Goal: Task Accomplishment & Management: Manage account settings

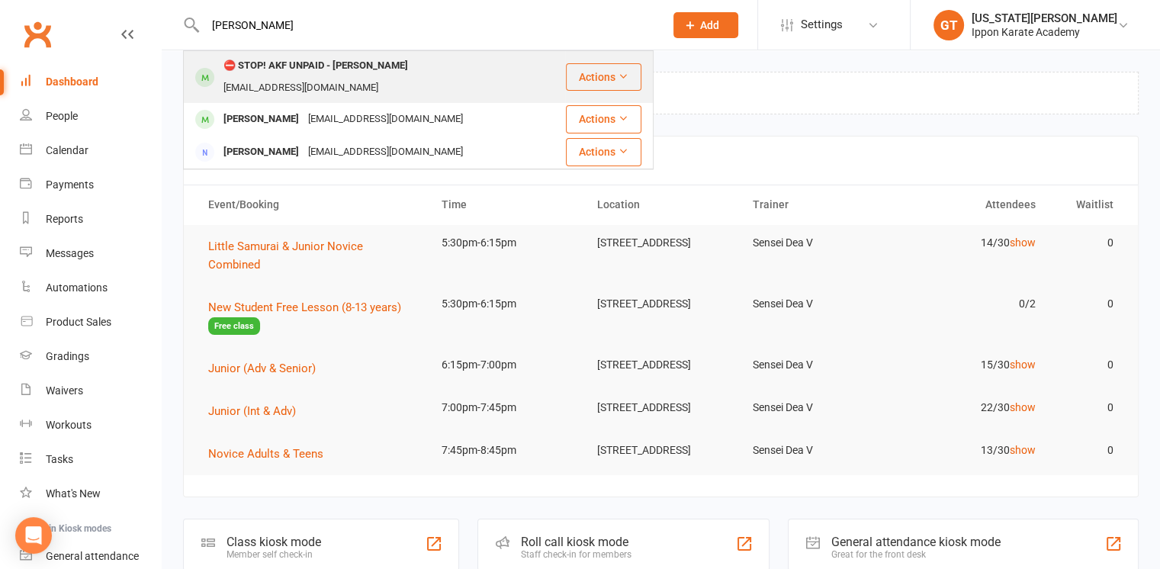
type input "[PERSON_NAME]"
click at [241, 68] on div "⛔ STOP! AKF UNPAID - [PERSON_NAME]" at bounding box center [316, 66] width 194 height 22
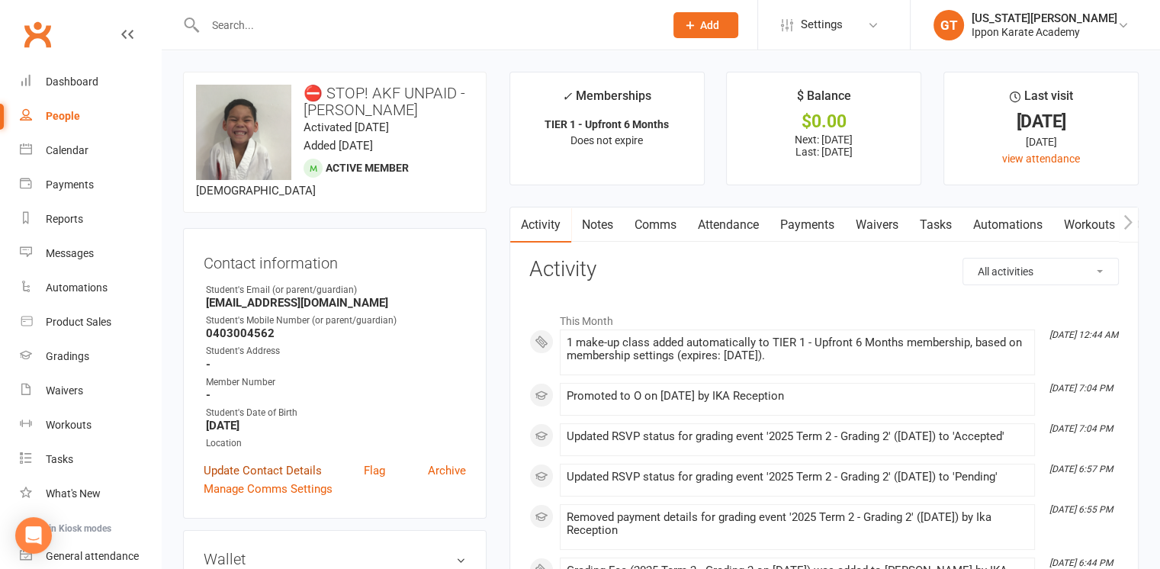
click at [246, 475] on link "Update Contact Details" at bounding box center [263, 471] width 118 height 18
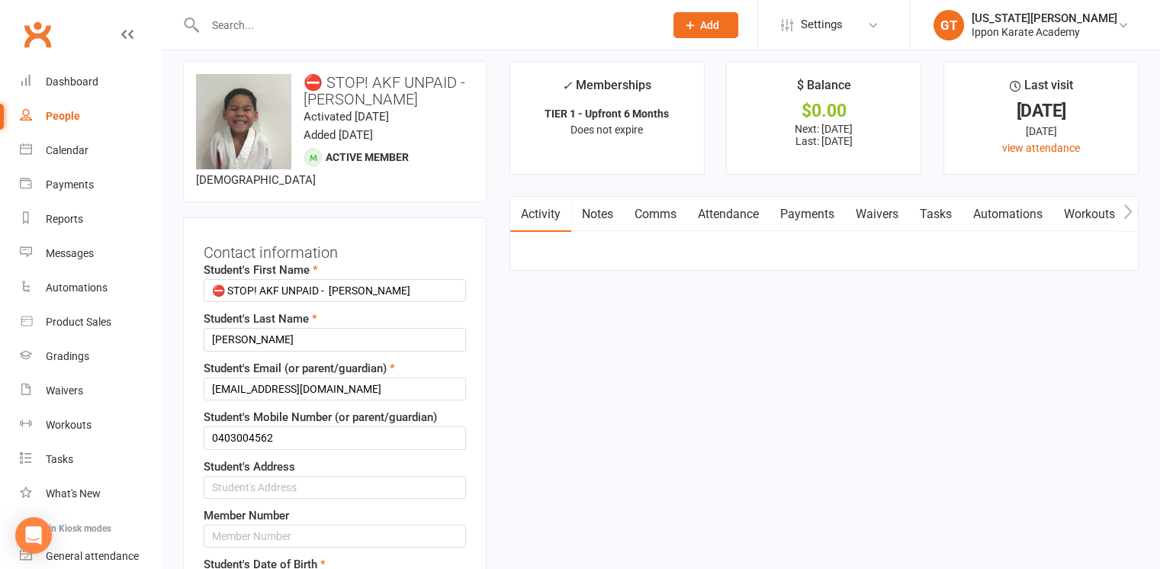
scroll to position [72, 0]
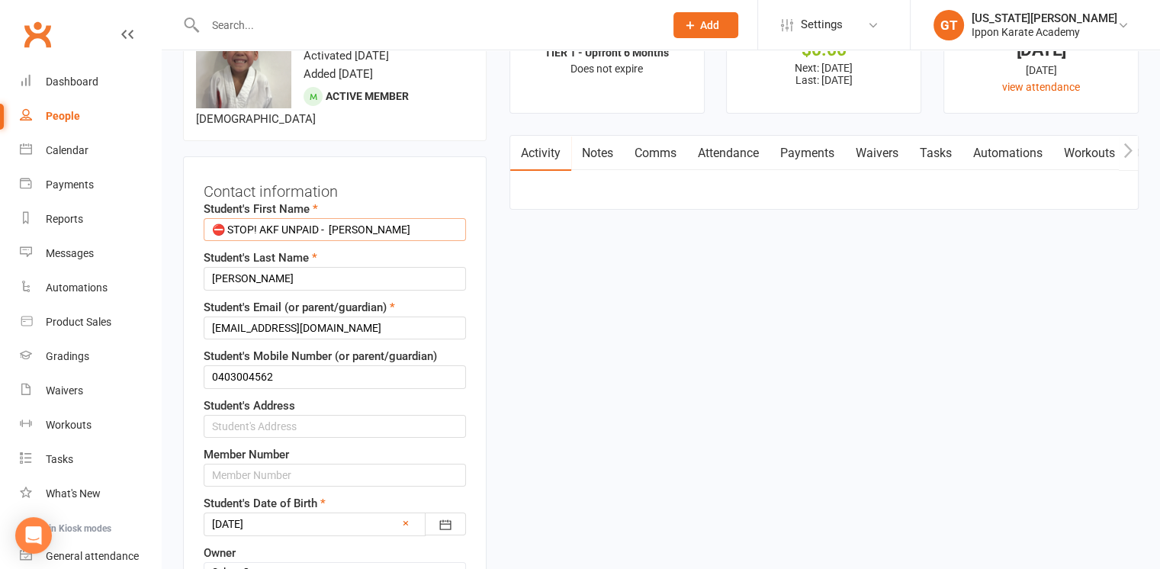
drag, startPoint x: 333, startPoint y: 226, endPoint x: 0, endPoint y: 185, distance: 335.9
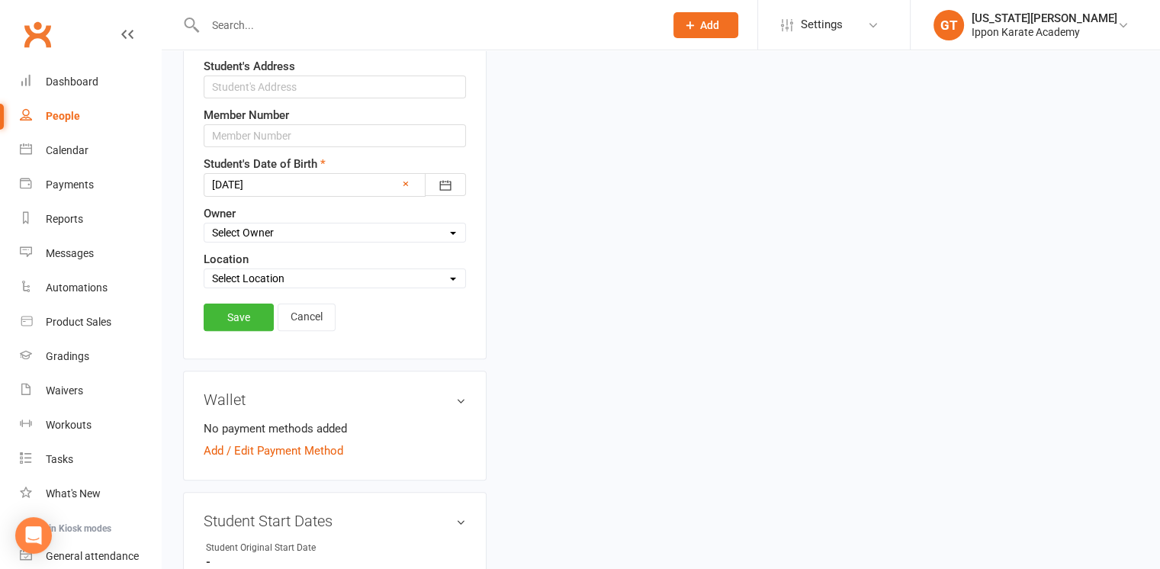
scroll to position [442, 0]
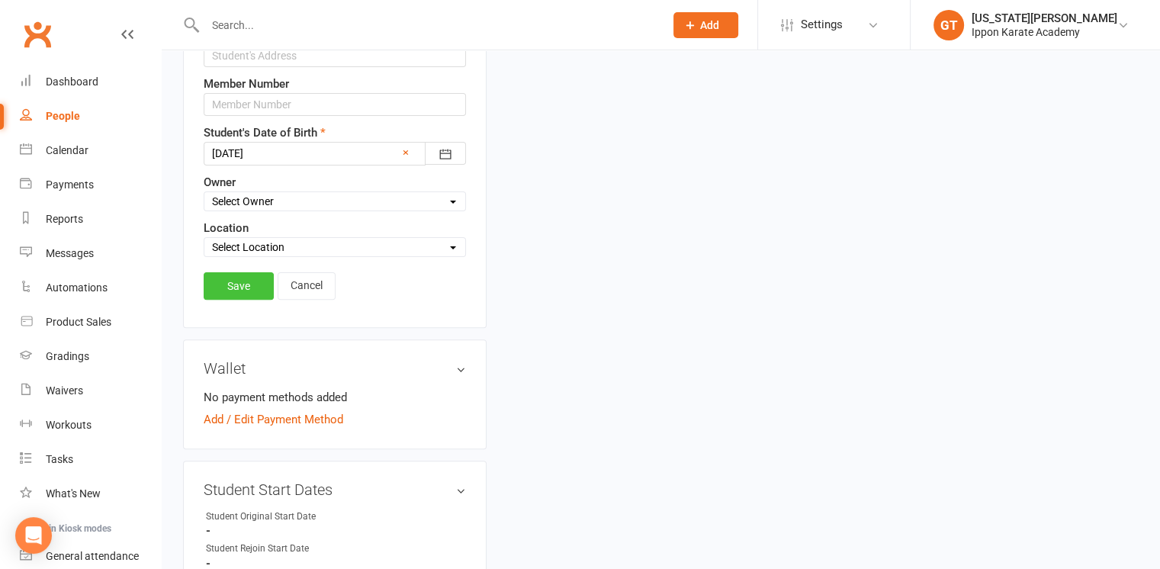
type input "[PERSON_NAME]"
click at [234, 281] on link "Save" at bounding box center [239, 285] width 70 height 27
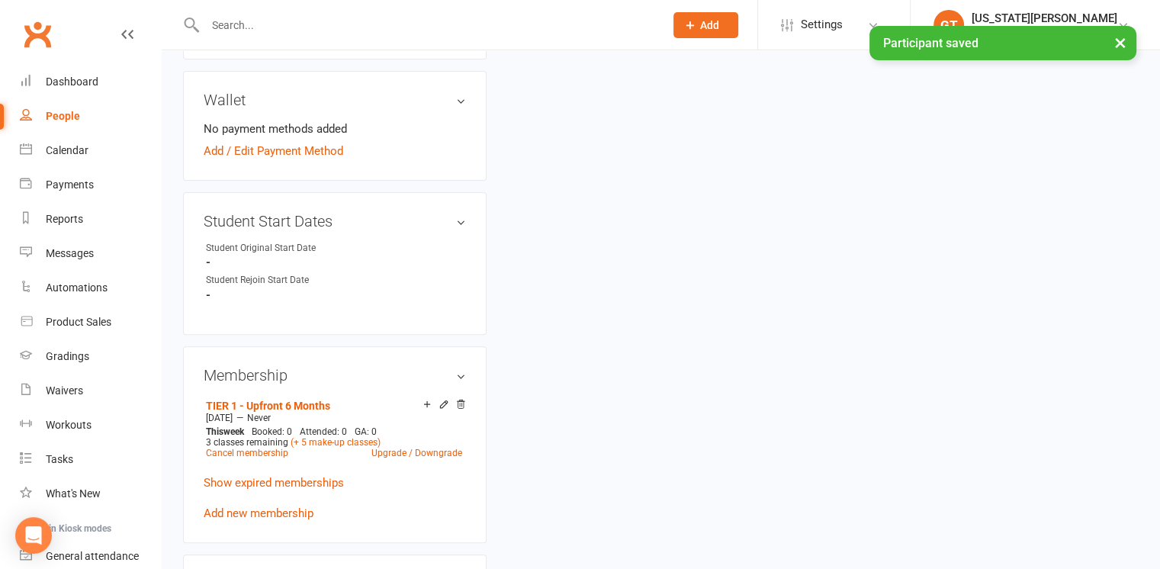
scroll to position [426, 0]
